Goal: Use online tool/utility: Utilize a website feature to perform a specific function

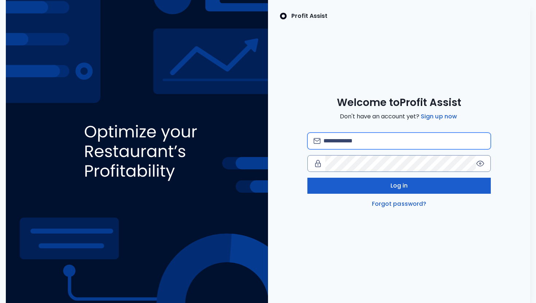
type input "**********"
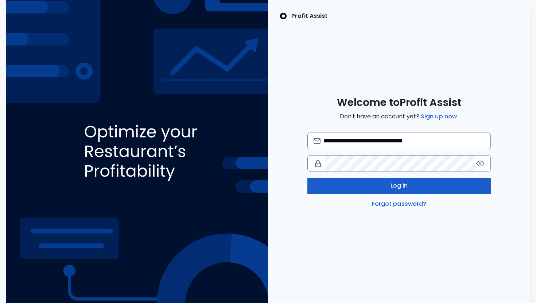
click at [335, 183] on button "Log in" at bounding box center [398, 186] width 183 height 16
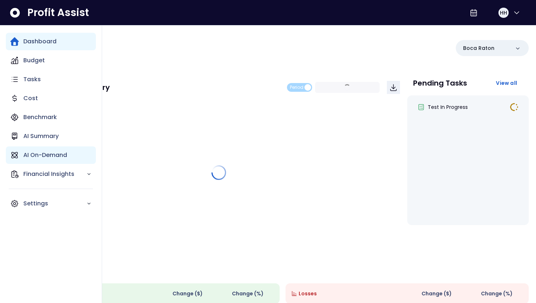
click at [38, 153] on p "AI On-Demand" at bounding box center [45, 155] width 44 height 9
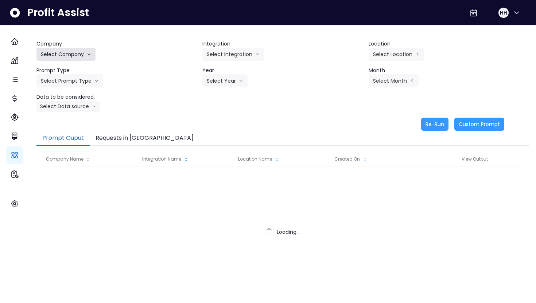
click at [86, 48] on button "Select Company" at bounding box center [65, 54] width 59 height 13
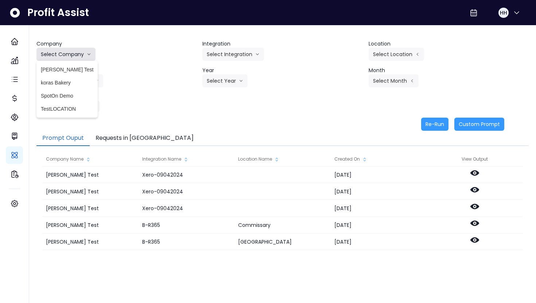
click at [87, 56] on icon "arrow down line" at bounding box center [89, 54] width 4 height 7
click at [82, 54] on button "Select Company" at bounding box center [65, 54] width 59 height 13
click at [73, 93] on span "SpotOn Demo" at bounding box center [67, 95] width 52 height 7
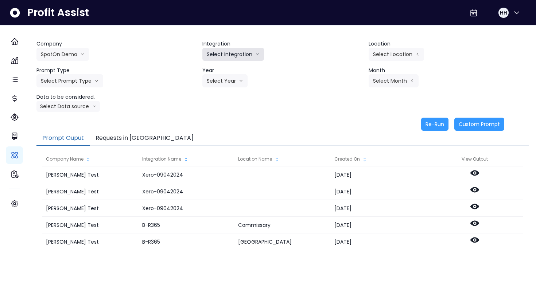
click at [244, 54] on button "Select Integration" at bounding box center [233, 54] width 62 height 13
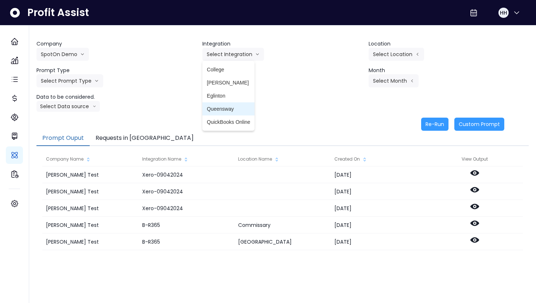
click at [231, 106] on span "Queensway" at bounding box center [228, 108] width 43 height 7
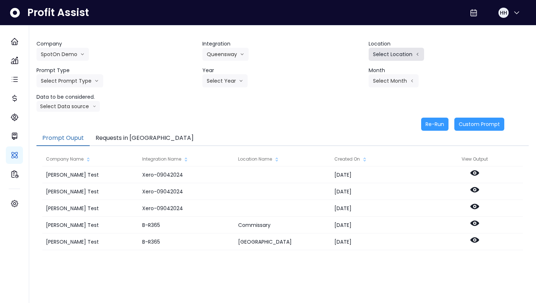
click at [405, 55] on button "Select Location" at bounding box center [395, 54] width 55 height 13
click at [345, 60] on li "All Locations" at bounding box center [350, 56] width 38 height 13
click at [88, 81] on button "Select Prompt Type" at bounding box center [69, 80] width 67 height 13
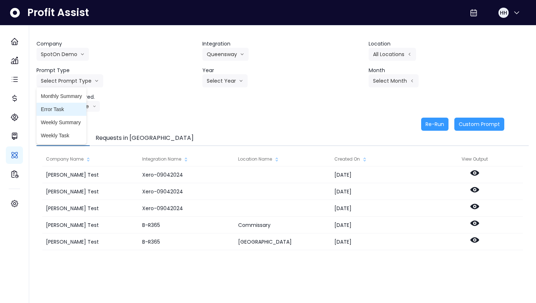
click at [76, 106] on span "Error Task" at bounding box center [61, 109] width 41 height 7
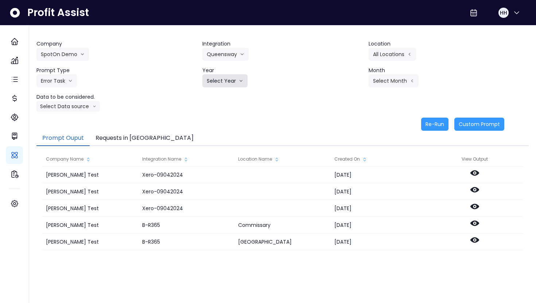
click at [218, 83] on button "Select Year" at bounding box center [224, 80] width 45 height 13
click at [218, 124] on span "2025" at bounding box center [212, 122] width 11 height 7
click at [400, 81] on button "Select Month" at bounding box center [393, 80] width 50 height 13
click at [355, 110] on span "March" at bounding box center [357, 109] width 14 height 7
click at [81, 104] on button "Select Data source" at bounding box center [67, 106] width 63 height 11
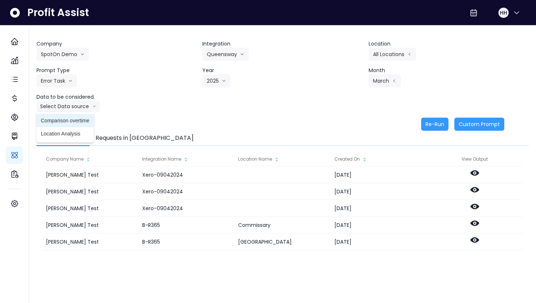
click at [76, 124] on span "Comparison overtime" at bounding box center [65, 120] width 48 height 7
click at [433, 128] on button "Re-Run" at bounding box center [434, 124] width 27 height 13
click at [136, 133] on button "Requests in [GEOGRAPHIC_DATA]" at bounding box center [145, 138] width 110 height 15
